Goal: Book appointment/travel/reservation

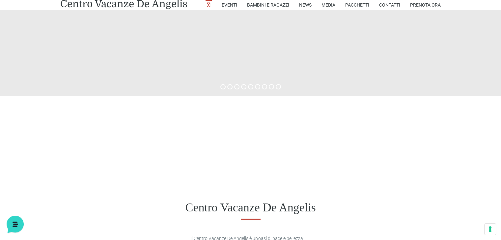
scroll to position [203, 0]
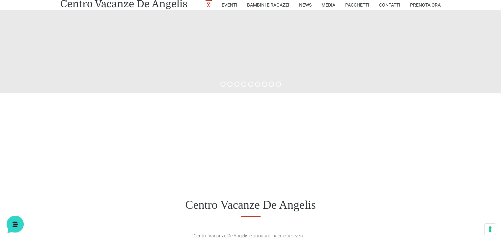
click at [130, 201] on h1 "Centro Vacanze De Angelis" at bounding box center [250, 205] width 380 height 14
click at [129, 197] on div "Centro Vacanze De Angelis" at bounding box center [250, 205] width 501 height 51
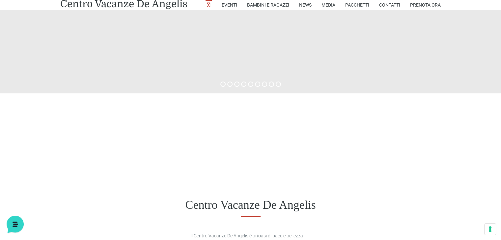
click at [129, 197] on div "Centro Vacanze De Angelis" at bounding box center [250, 205] width 501 height 51
click at [429, 4] on link "Prenota Ora" at bounding box center [425, 5] width 31 height 10
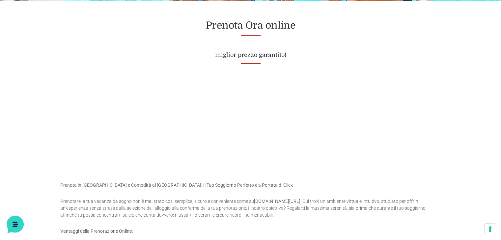
scroll to position [263, 0]
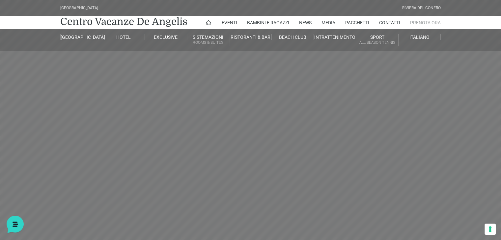
click at [431, 21] on link "Prenota Ora" at bounding box center [425, 22] width 31 height 13
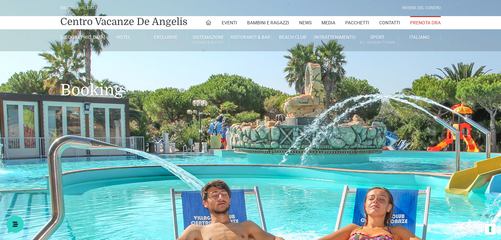
click at [423, 24] on link "Prenota Ora" at bounding box center [425, 22] width 31 height 13
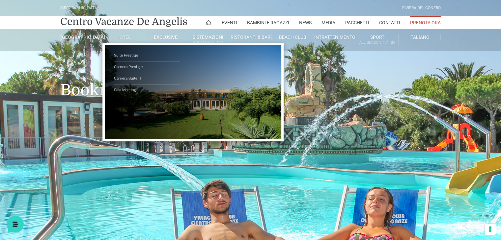
click at [124, 38] on link "Hotel" at bounding box center [123, 37] width 42 height 6
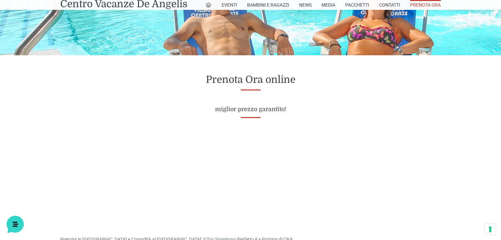
scroll to position [310, 0]
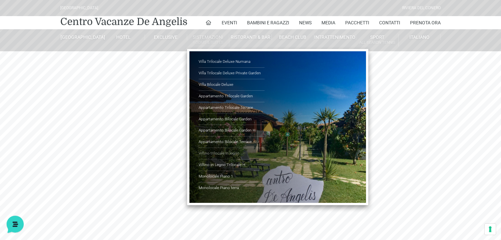
click at [220, 152] on link "Villino trilocale in legno" at bounding box center [232, 154] width 66 height 12
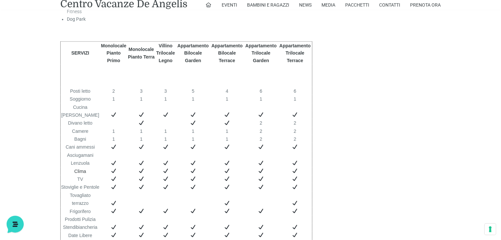
scroll to position [1233, 0]
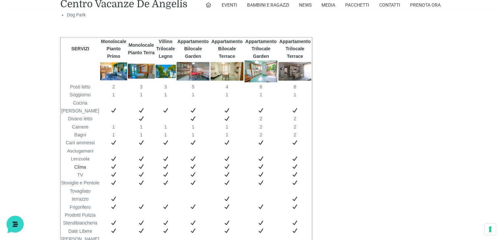
click at [162, 65] on img at bounding box center [165, 72] width 20 height 14
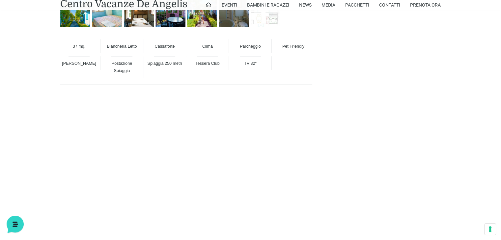
scroll to position [534, 0]
